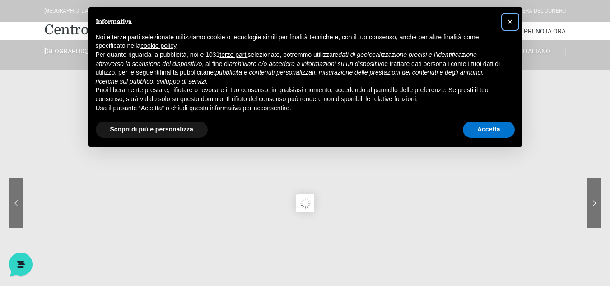
click at [508, 21] on span "×" at bounding box center [510, 22] width 5 height 10
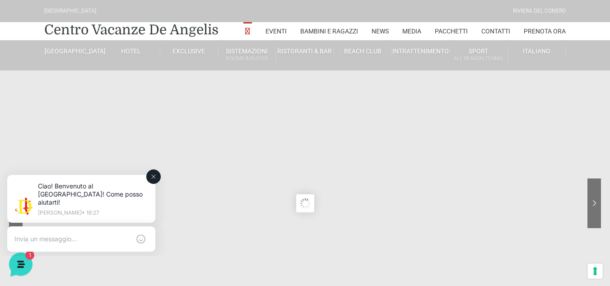
click at [154, 181] on button at bounding box center [153, 176] width 14 height 14
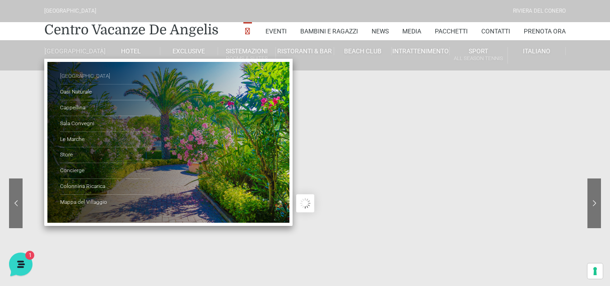
click at [77, 84] on link "[GEOGRAPHIC_DATA]" at bounding box center [105, 77] width 90 height 16
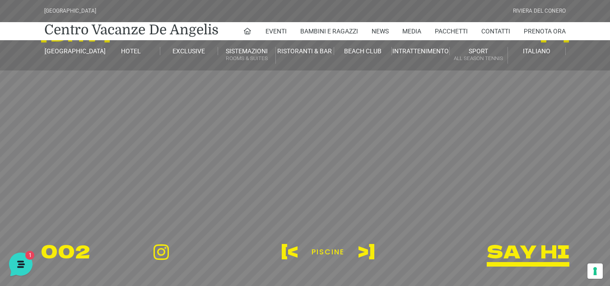
click at [365, 250] on header "[GEOGRAPHIC_DATA] [GEOGRAPHIC_DATA] Centro Vacanze [GEOGRAPHIC_DATA] Eventi Mis…" at bounding box center [305, 203] width 610 height 407
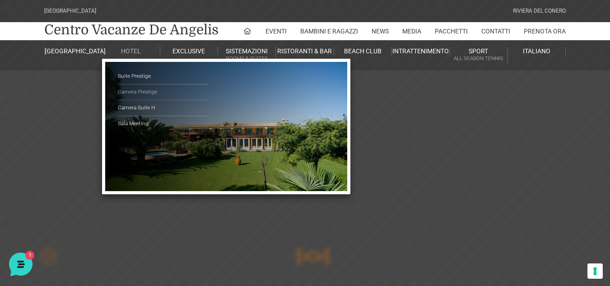
click at [137, 93] on link "Camera Prestige" at bounding box center [163, 92] width 90 height 16
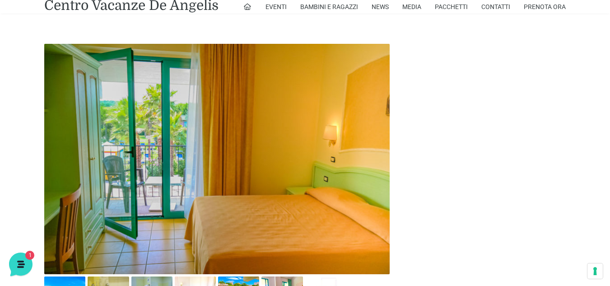
scroll to position [407, 0]
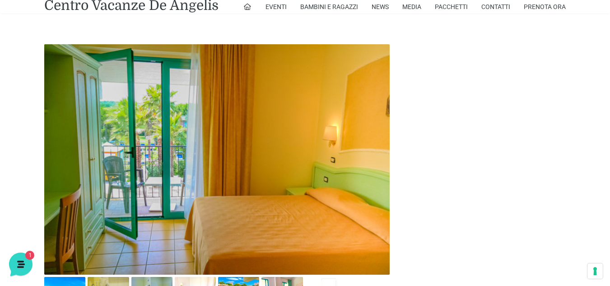
click at [373, 174] on img at bounding box center [217, 159] width 346 height 230
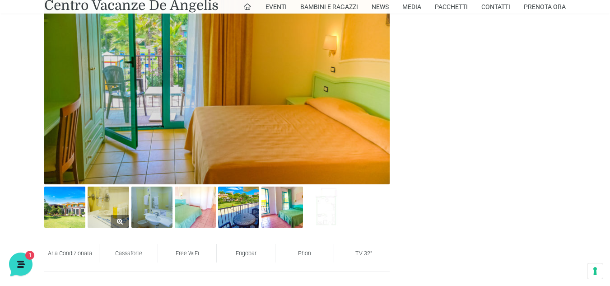
click at [95, 215] on img at bounding box center [108, 207] width 41 height 41
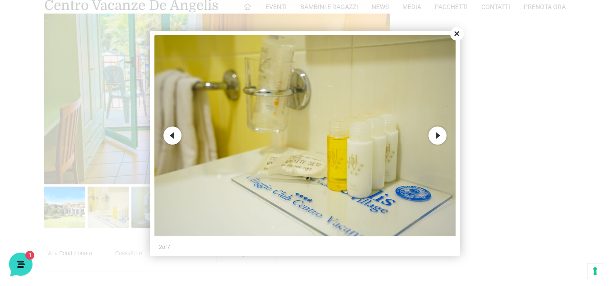
click at [437, 134] on button "Next" at bounding box center [438, 135] width 18 height 18
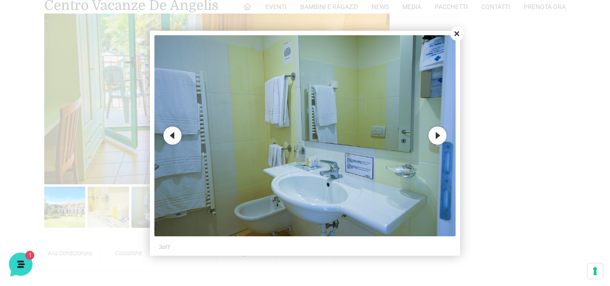
click at [436, 139] on button "Next" at bounding box center [438, 135] width 18 height 18
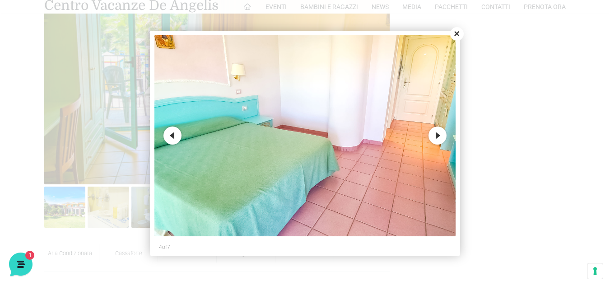
click at [436, 139] on button "Next" at bounding box center [438, 135] width 18 height 18
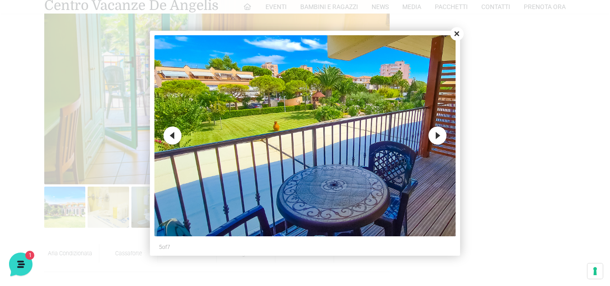
click at [436, 139] on button "Next" at bounding box center [438, 135] width 18 height 18
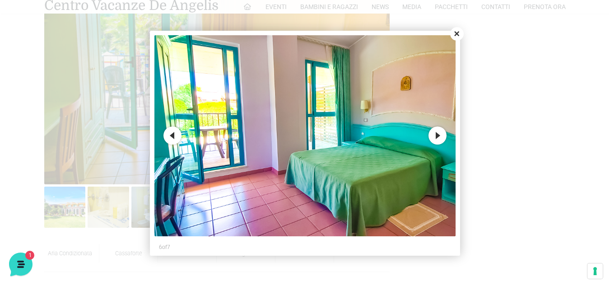
click at [436, 139] on button "Next" at bounding box center [438, 135] width 18 height 18
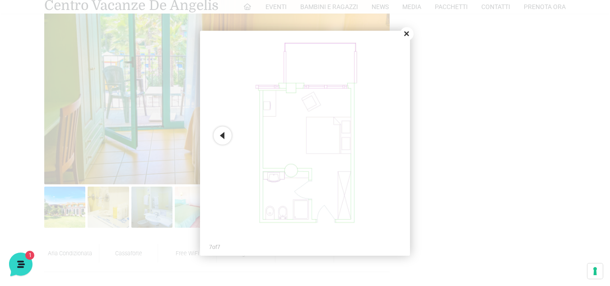
click at [408, 30] on button "Close" at bounding box center [407, 34] width 14 height 14
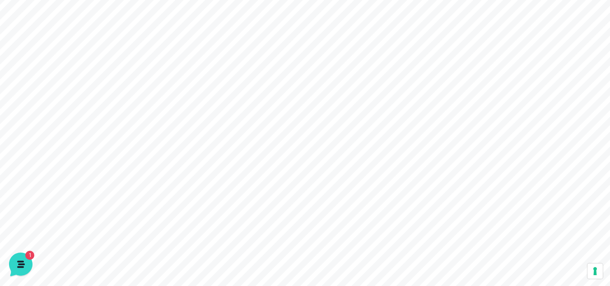
scroll to position [0, 0]
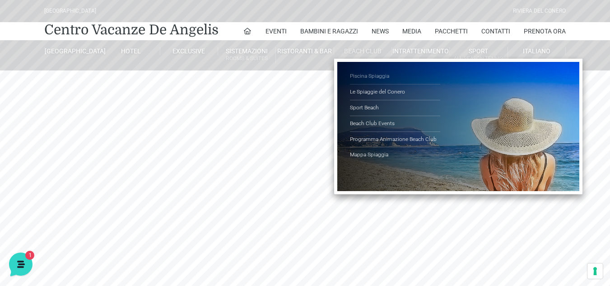
click at [380, 74] on link "Piscina Spiaggia" at bounding box center [395, 77] width 90 height 16
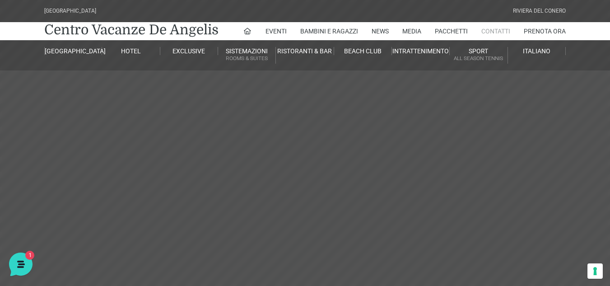
click at [489, 28] on link "Contatti" at bounding box center [496, 31] width 29 height 18
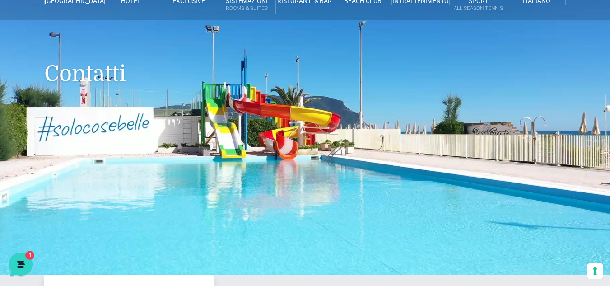
scroll to position [45, 0]
